Goal: Task Accomplishment & Management: Use online tool/utility

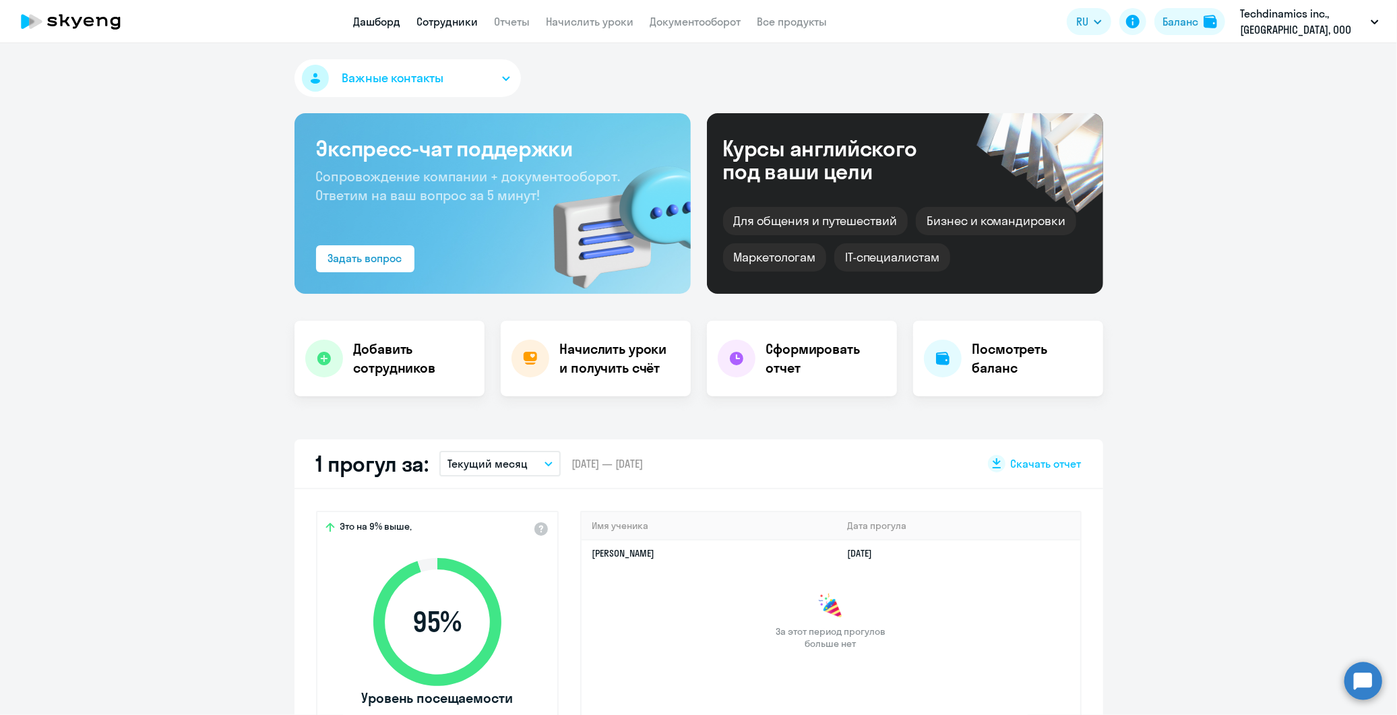
click at [456, 24] on link "Сотрудники" at bounding box center [447, 21] width 61 height 13
select select "30"
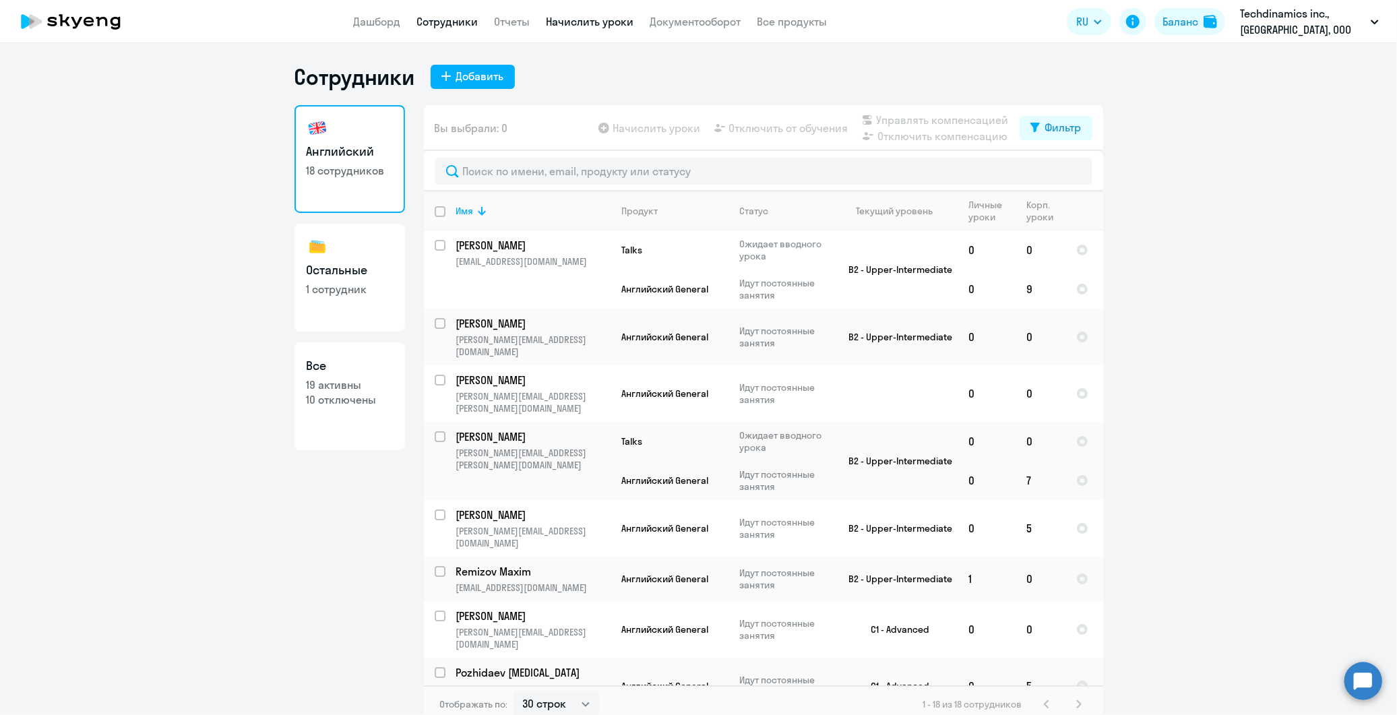
click at [569, 25] on link "Начислить уроки" at bounding box center [591, 21] width 88 height 13
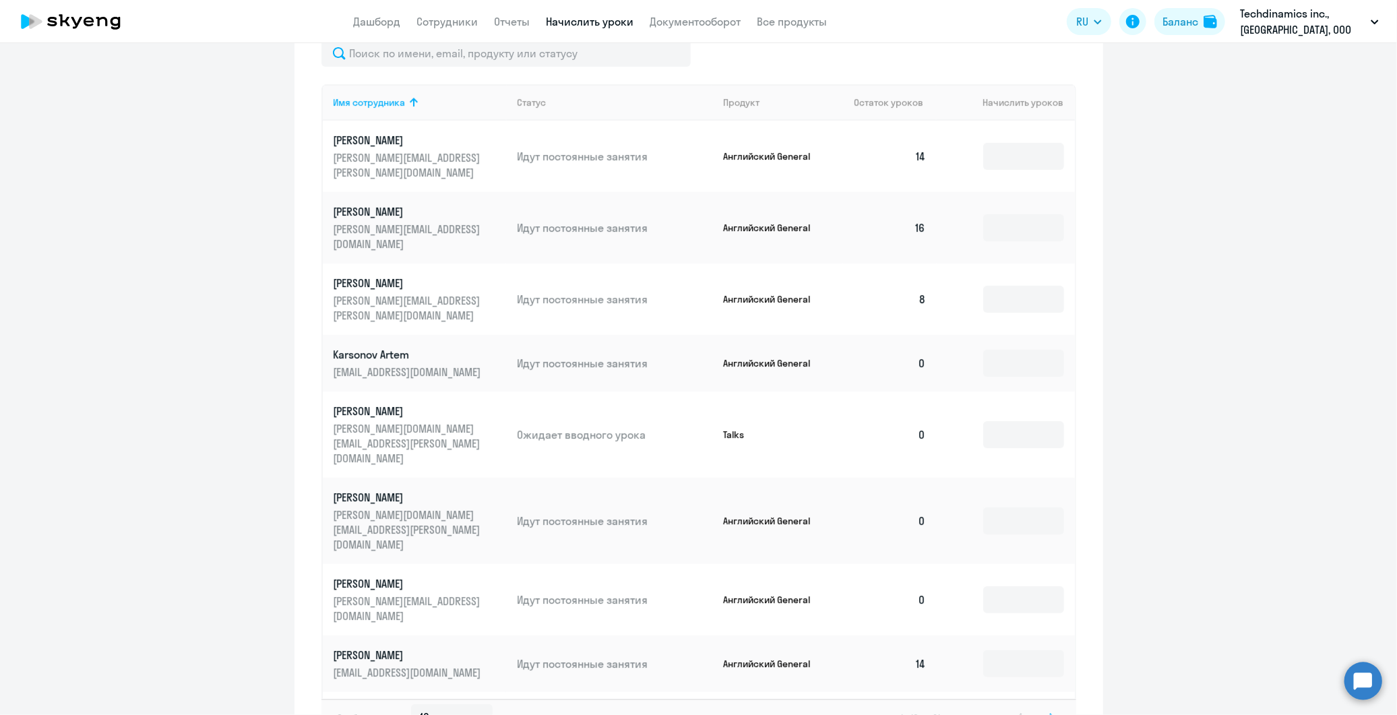
scroll to position [539, 0]
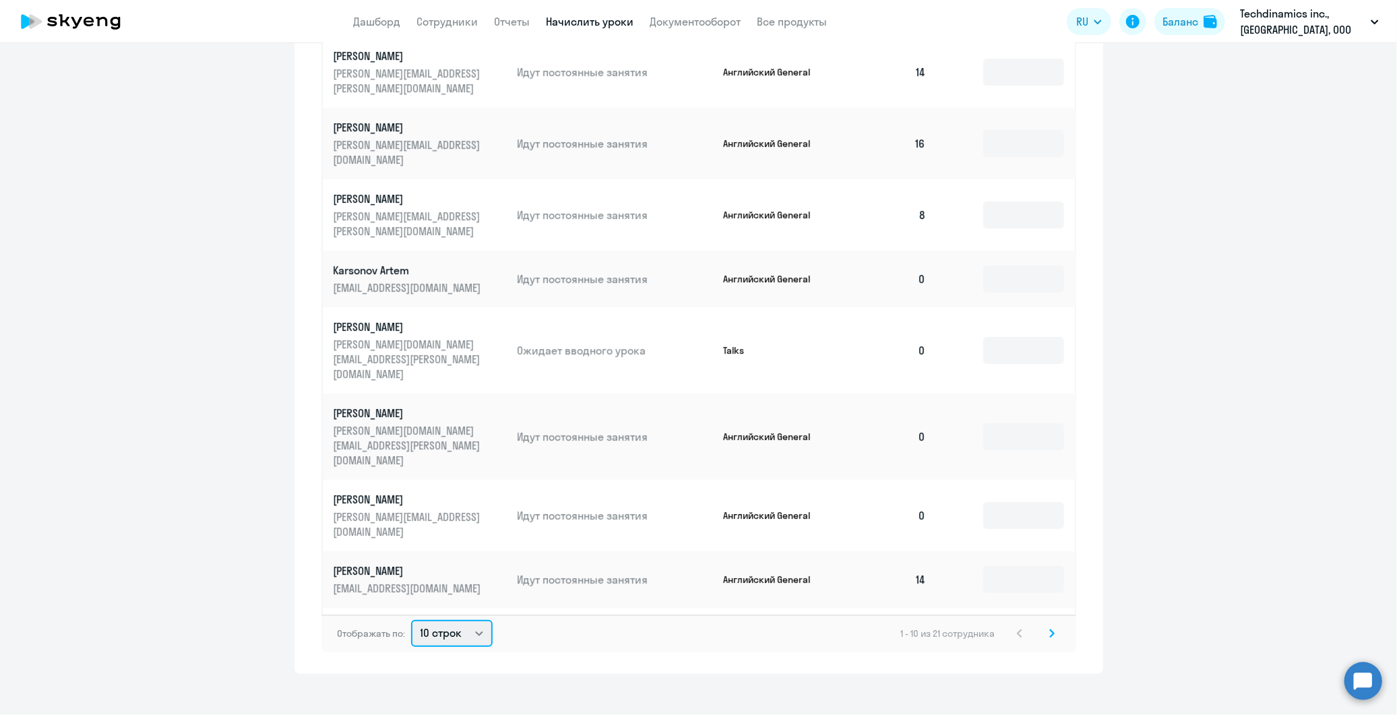
click at [436, 630] on select "10 строк 30 строк 50 строк" at bounding box center [452, 633] width 82 height 27
select select "30"
click at [411, 620] on select "10 строк 30 строк 50 строк" at bounding box center [452, 633] width 82 height 27
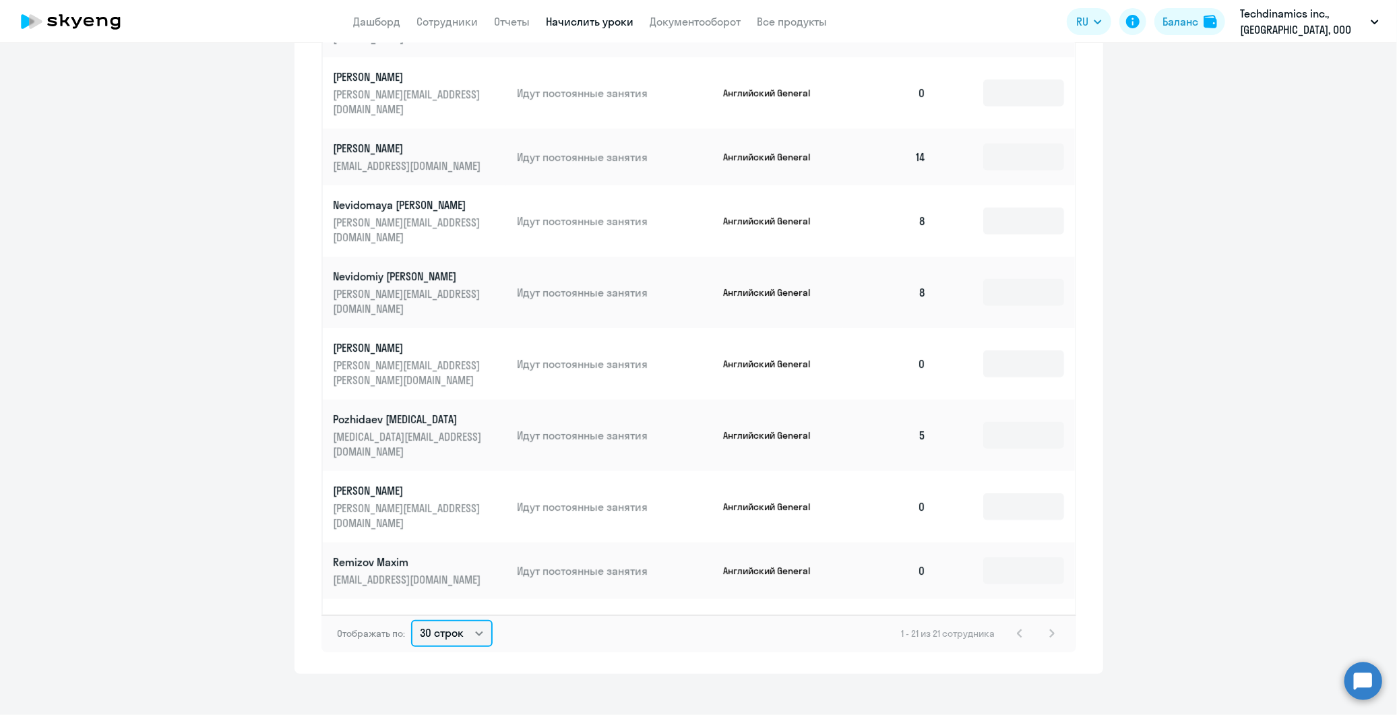
scroll to position [609, 0]
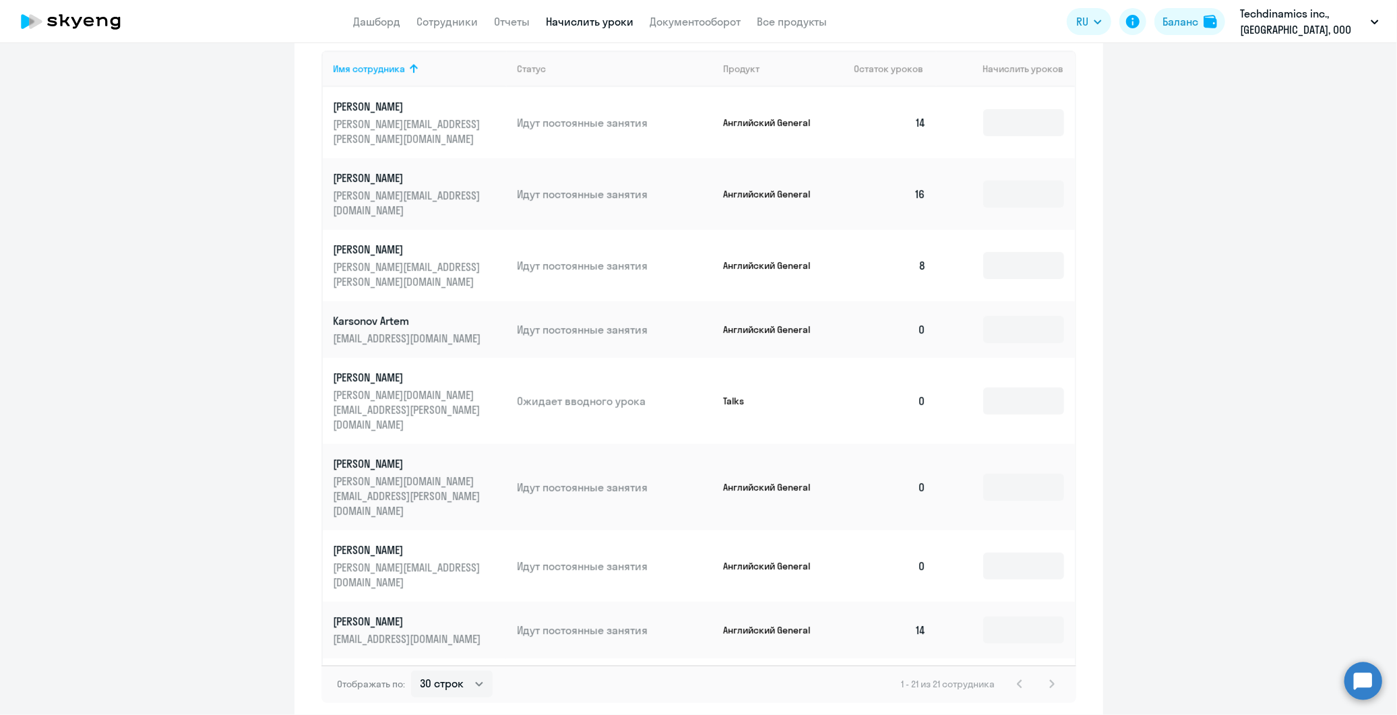
scroll to position [239, 0]
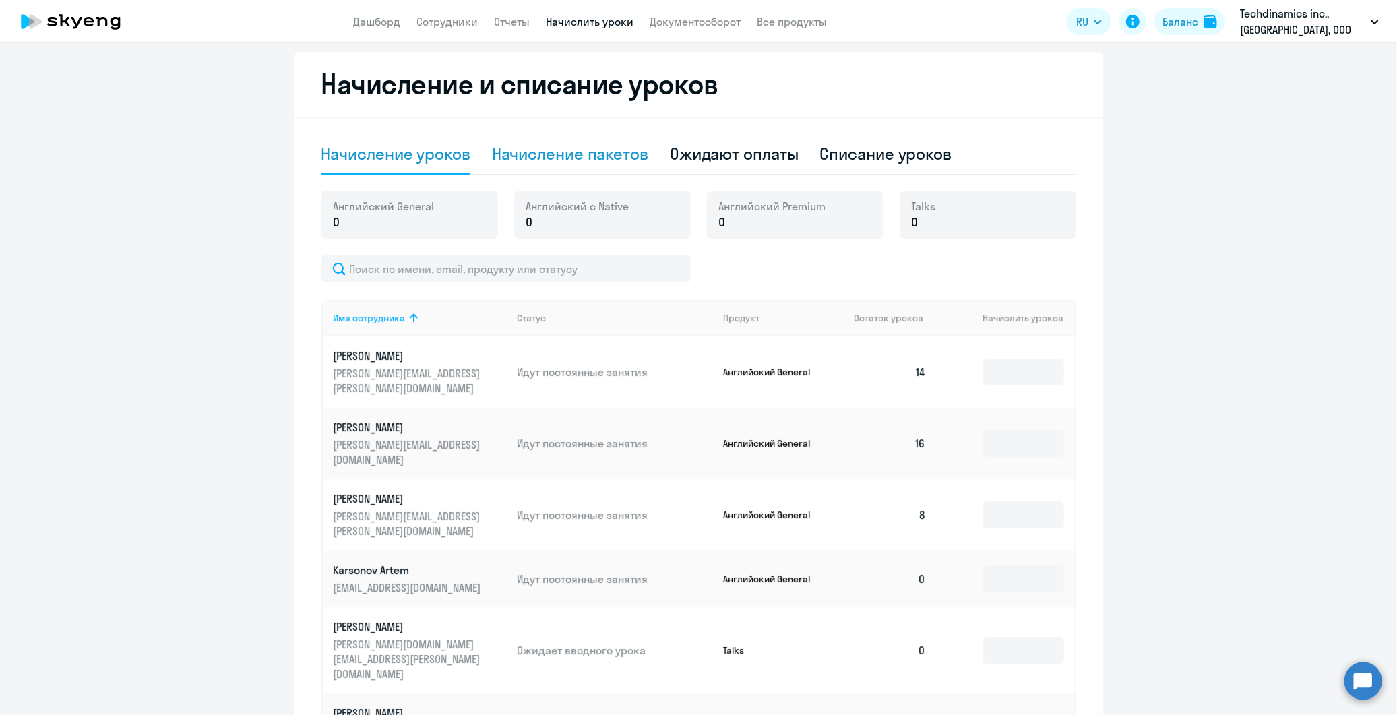
click at [591, 160] on div "Начисление пакетов" at bounding box center [570, 154] width 156 height 22
select select "10"
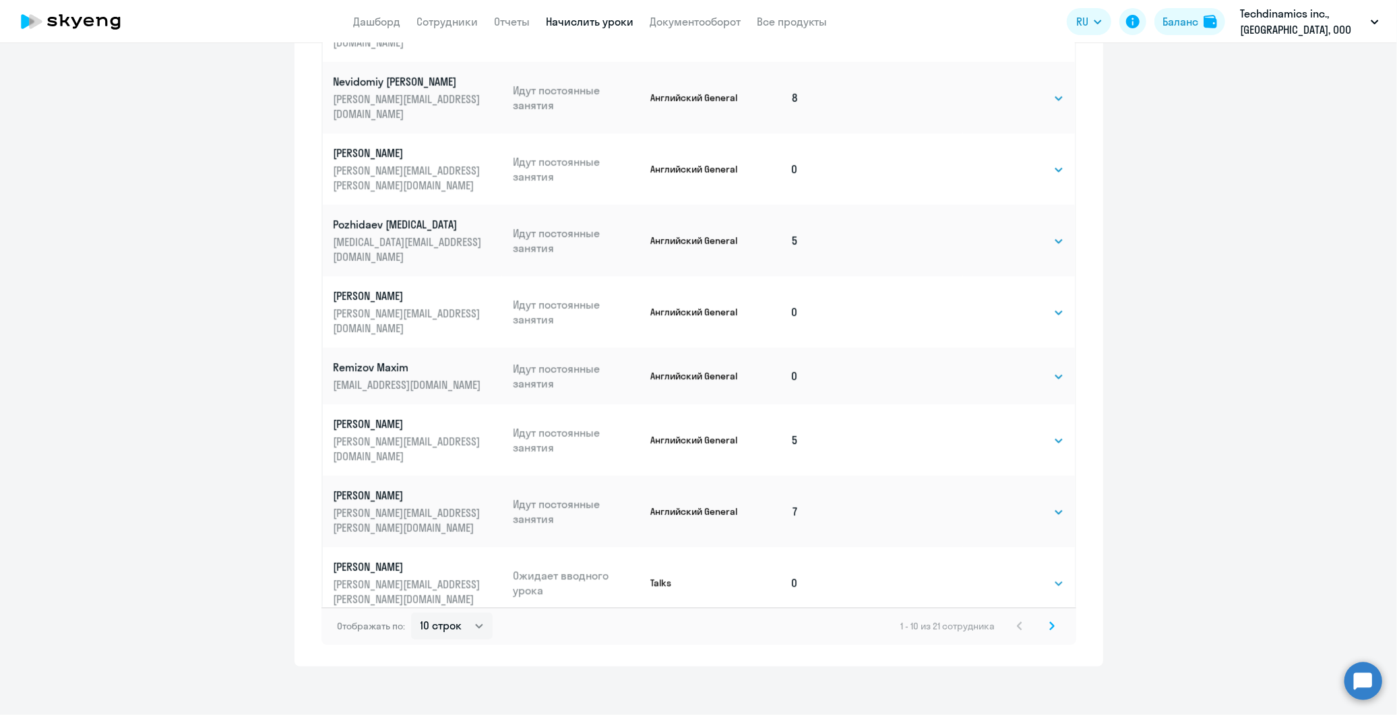
scroll to position [595, 0]
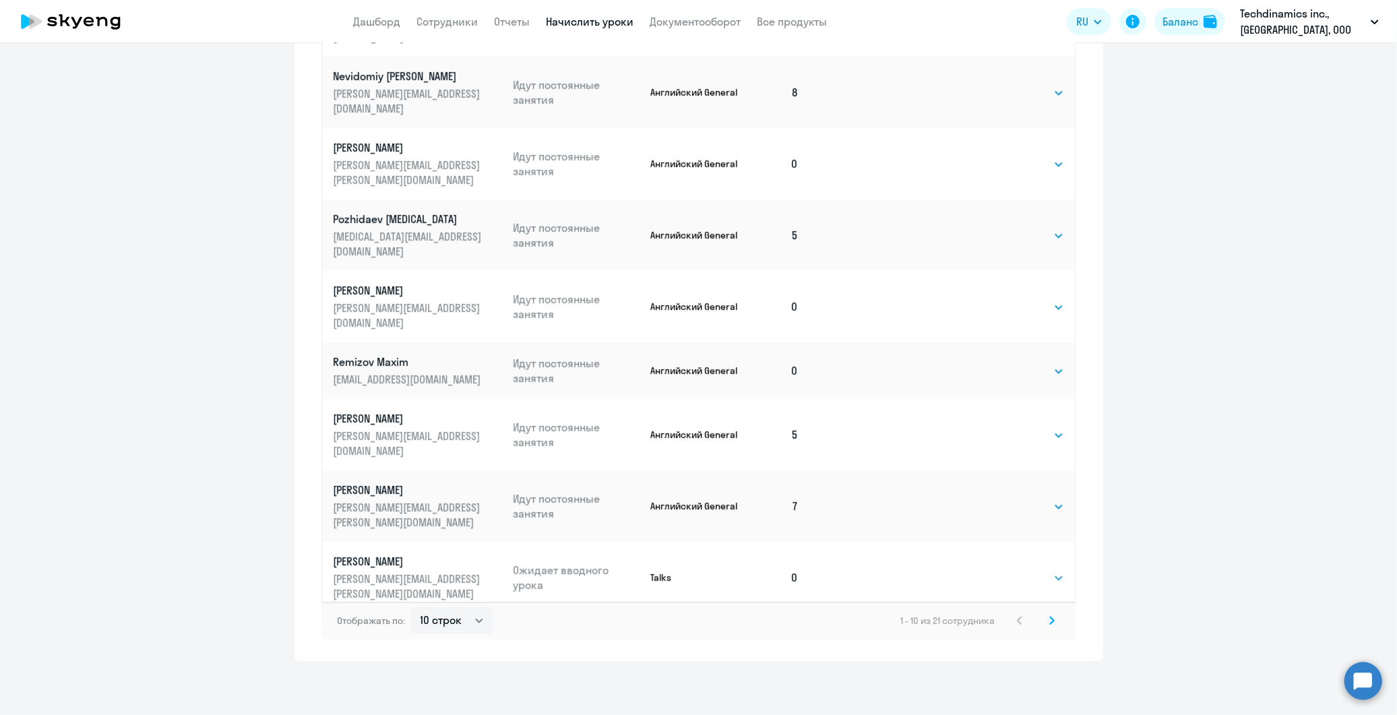
click at [1048, 685] on td "Выбрать 4 8 16 32 64 96 128 Выбрать" at bounding box center [1018, 720] width 111 height 71
click at [1034, 713] on select "Выбрать 4 8 16 32 64 96 128" at bounding box center [1036, 721] width 55 height 16
select select "16"
click at [1009, 713] on select "Выбрать 4 8 16 32 64 96 128" at bounding box center [1036, 721] width 55 height 16
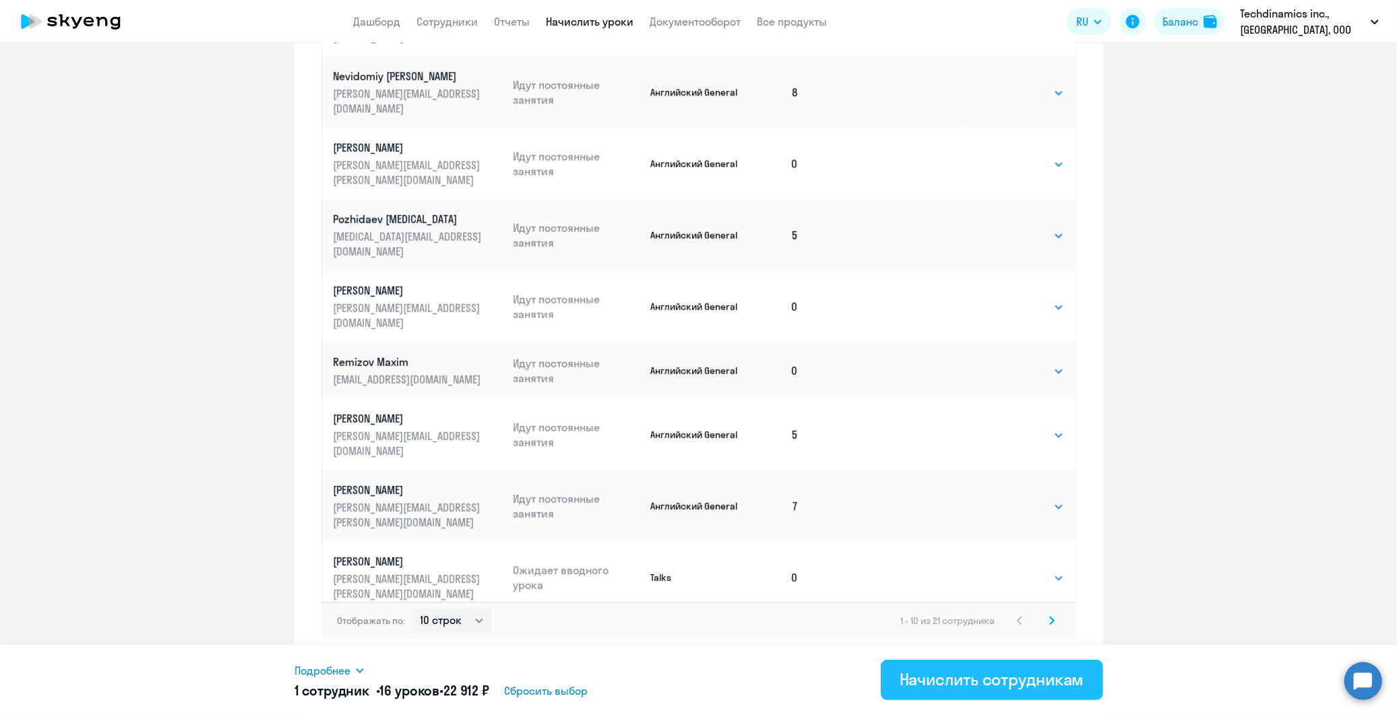
click at [977, 677] on div "Начислить сотрудникам" at bounding box center [992, 680] width 185 height 22
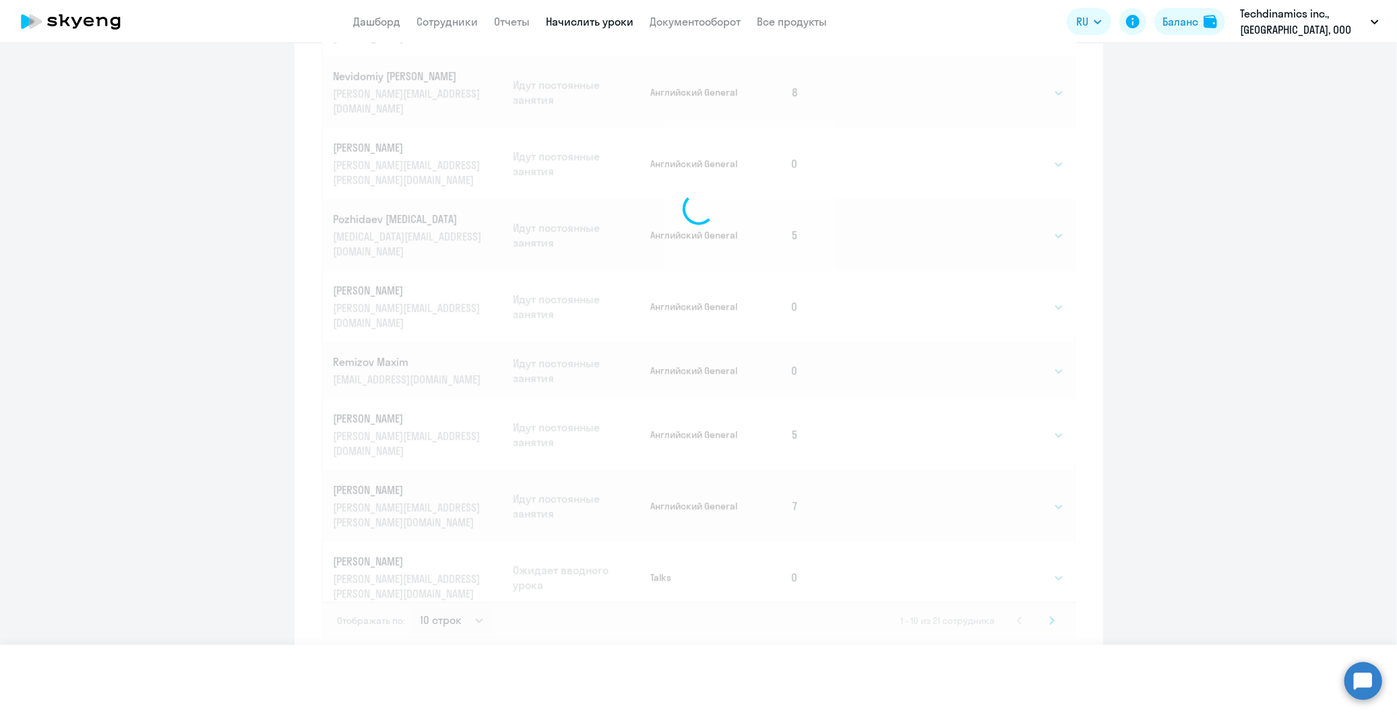
select select
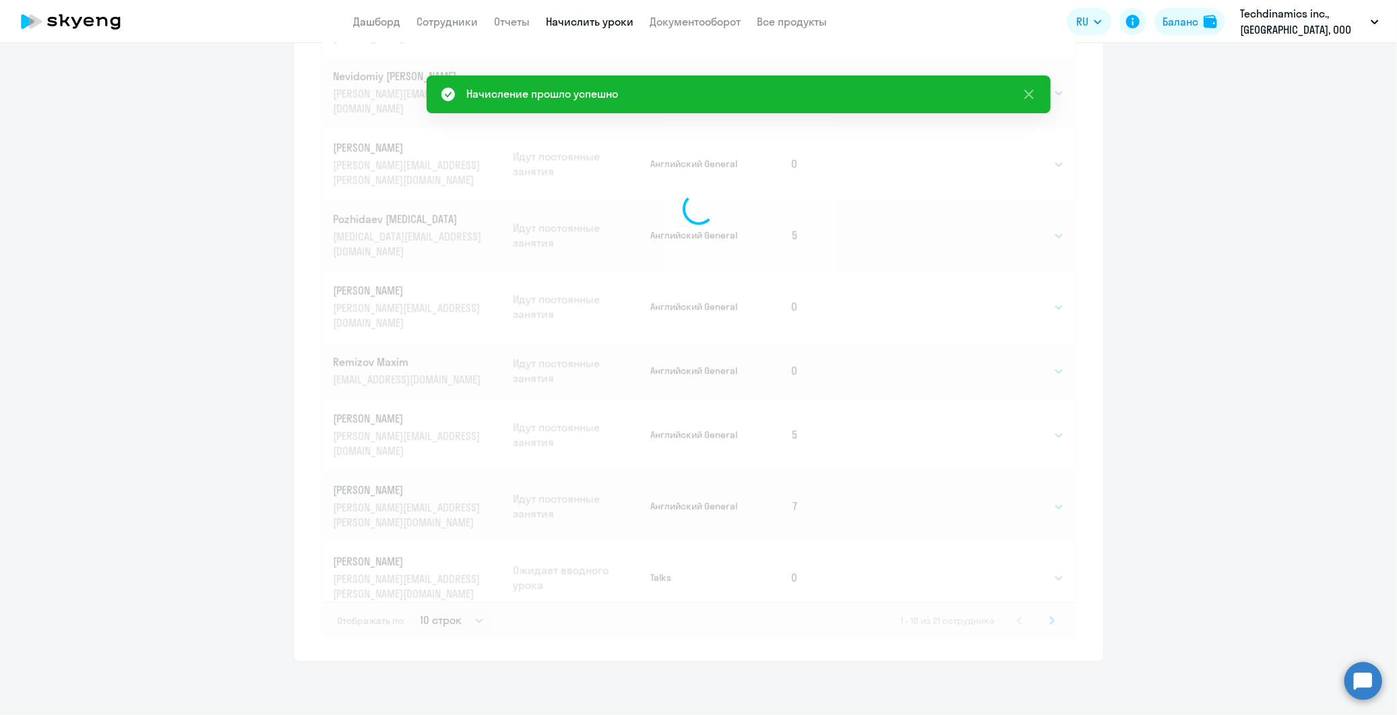
scroll to position [0, 0]
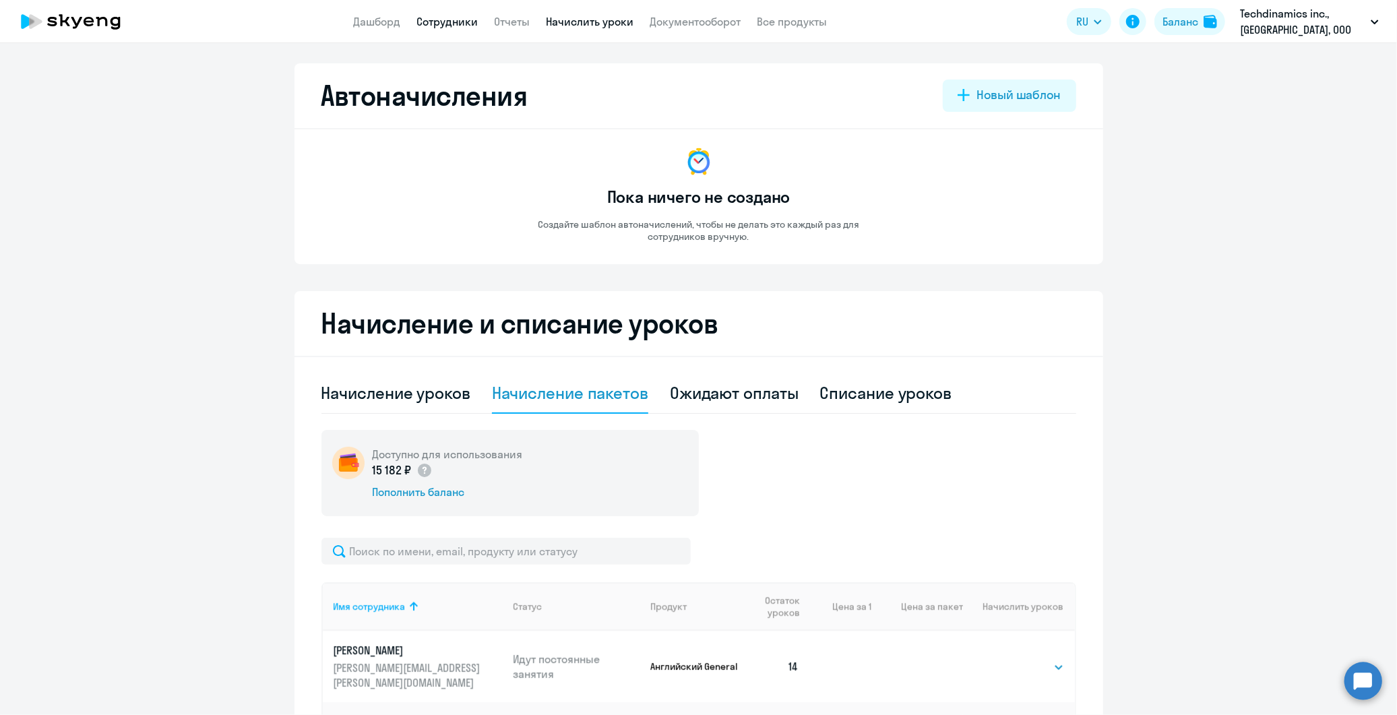
click at [450, 27] on link "Сотрудники" at bounding box center [447, 21] width 61 height 13
select select "30"
